Goal: Register for event/course

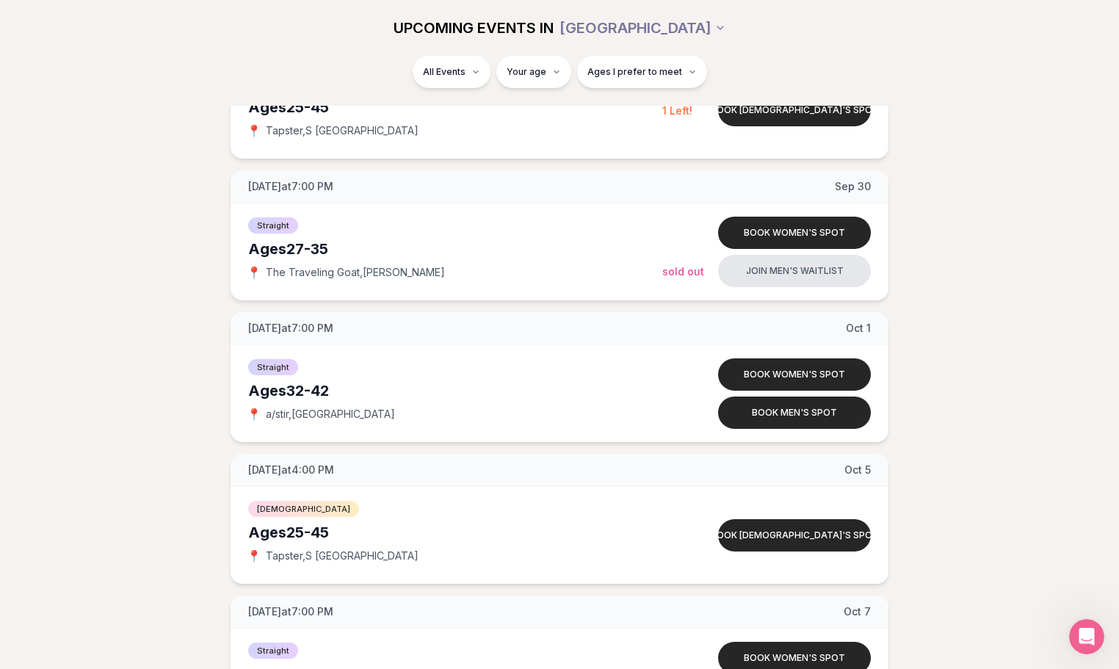
scroll to position [2008, 0]
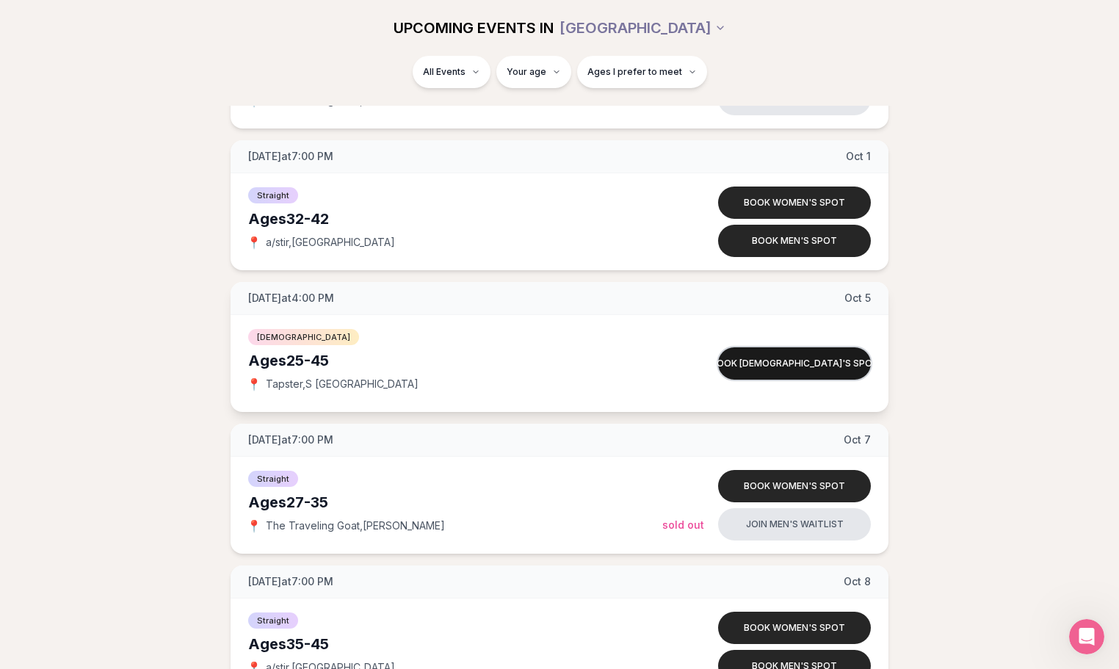
click at [833, 362] on button "Book [DEMOGRAPHIC_DATA]'s spot" at bounding box center [794, 363] width 153 height 32
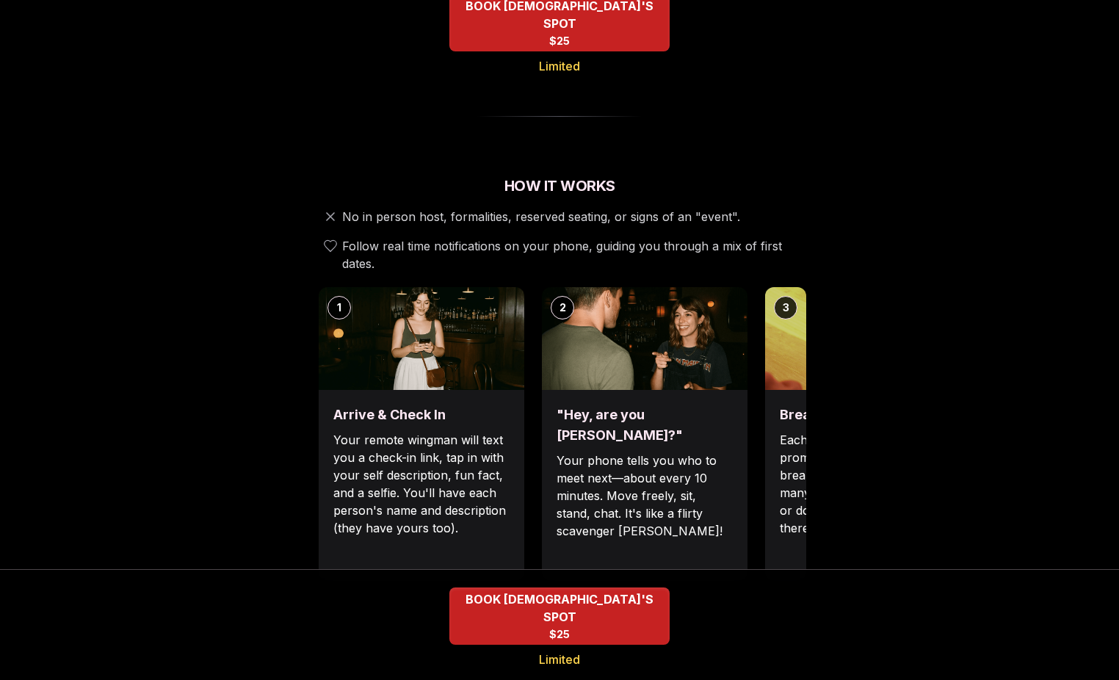
scroll to position [587, 0]
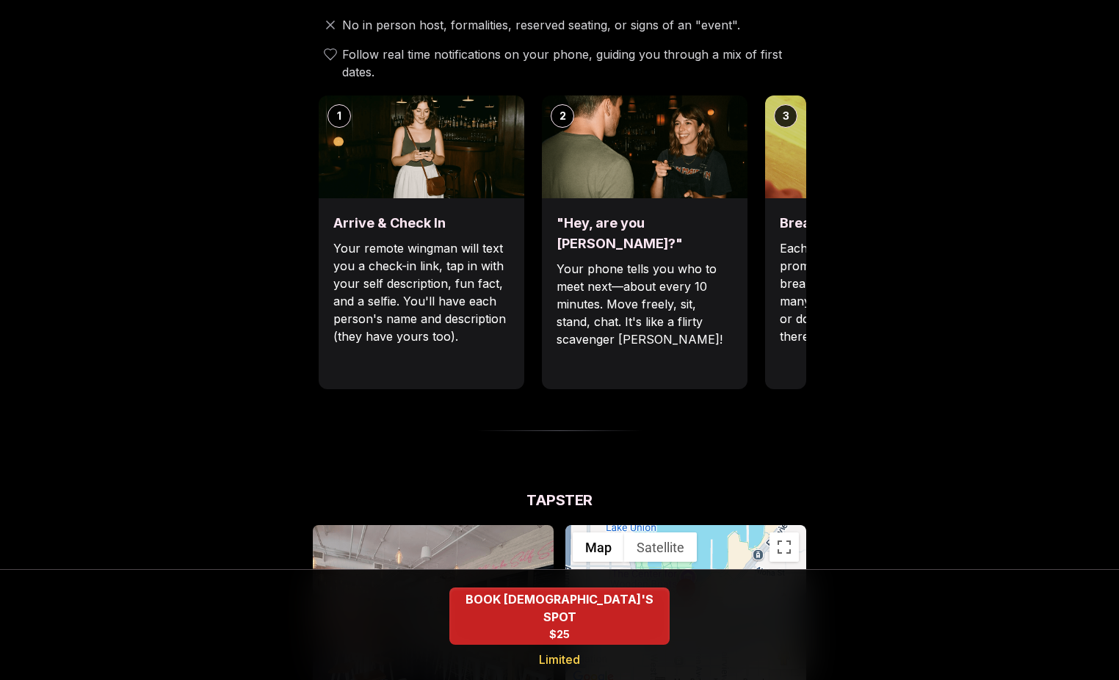
click at [791, 198] on div "Break the ice with prompts Each date will have new convo prompts on screen to h…" at bounding box center [868, 293] width 206 height 191
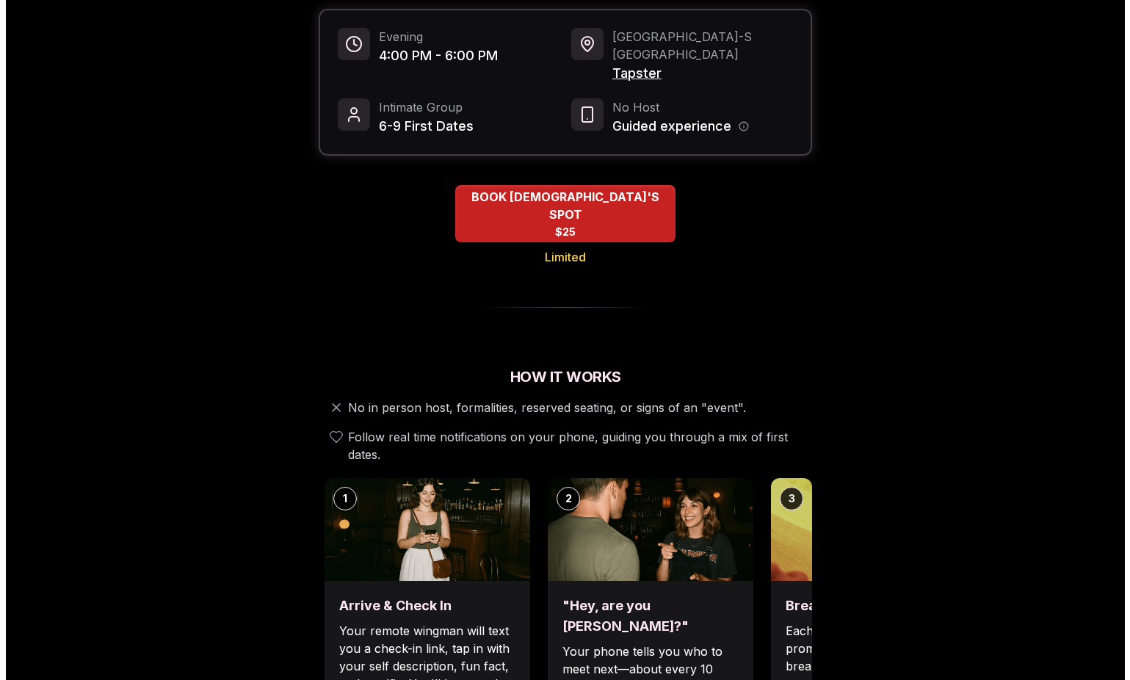
scroll to position [0, 0]
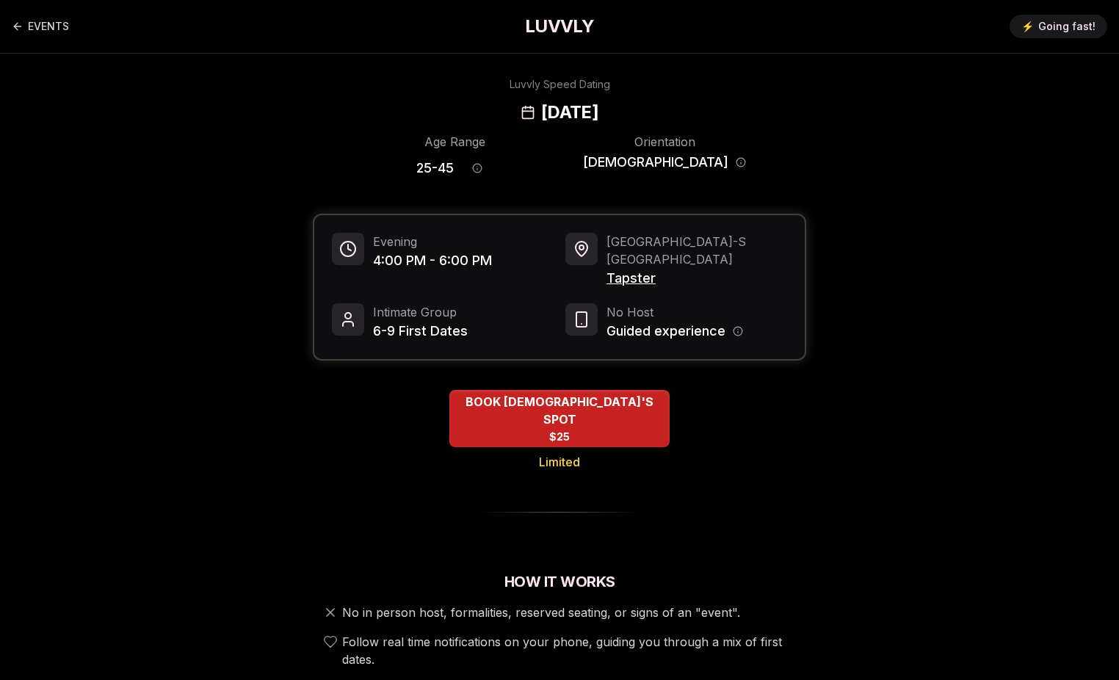
click at [614, 426] on div "BOOK [DEMOGRAPHIC_DATA]'S SPOT $25 Limited" at bounding box center [559, 430] width 493 height 81
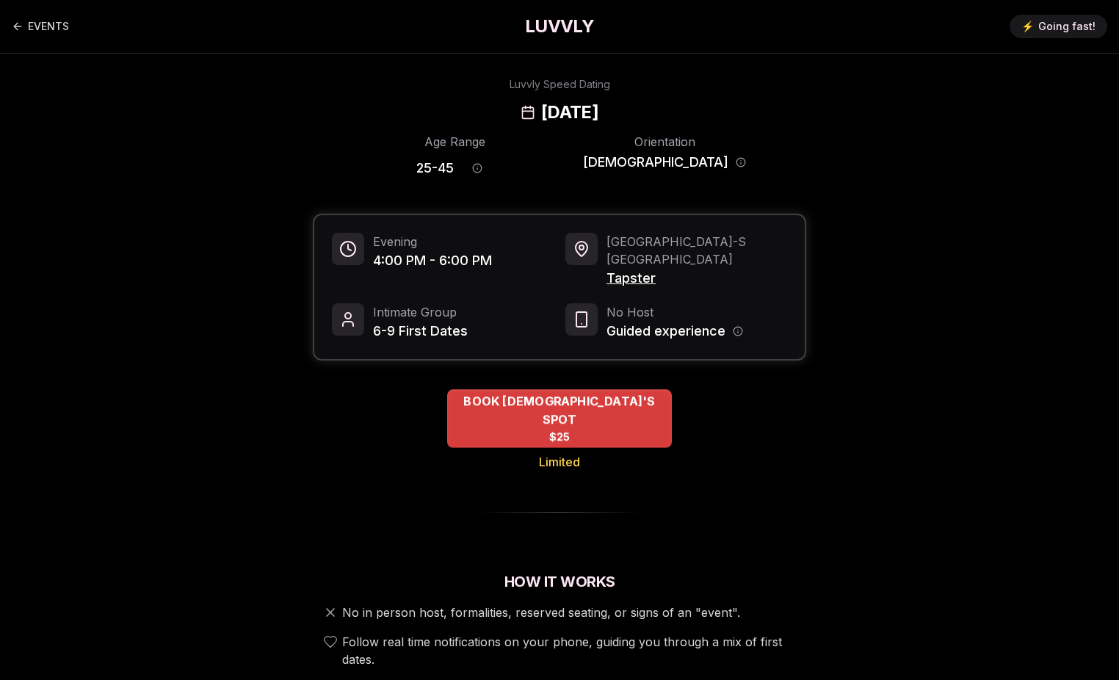
click at [621, 405] on div "BOOK [DEMOGRAPHIC_DATA]'S SPOT $25" at bounding box center [559, 418] width 225 height 59
